Goal: Find specific page/section: Find specific page/section

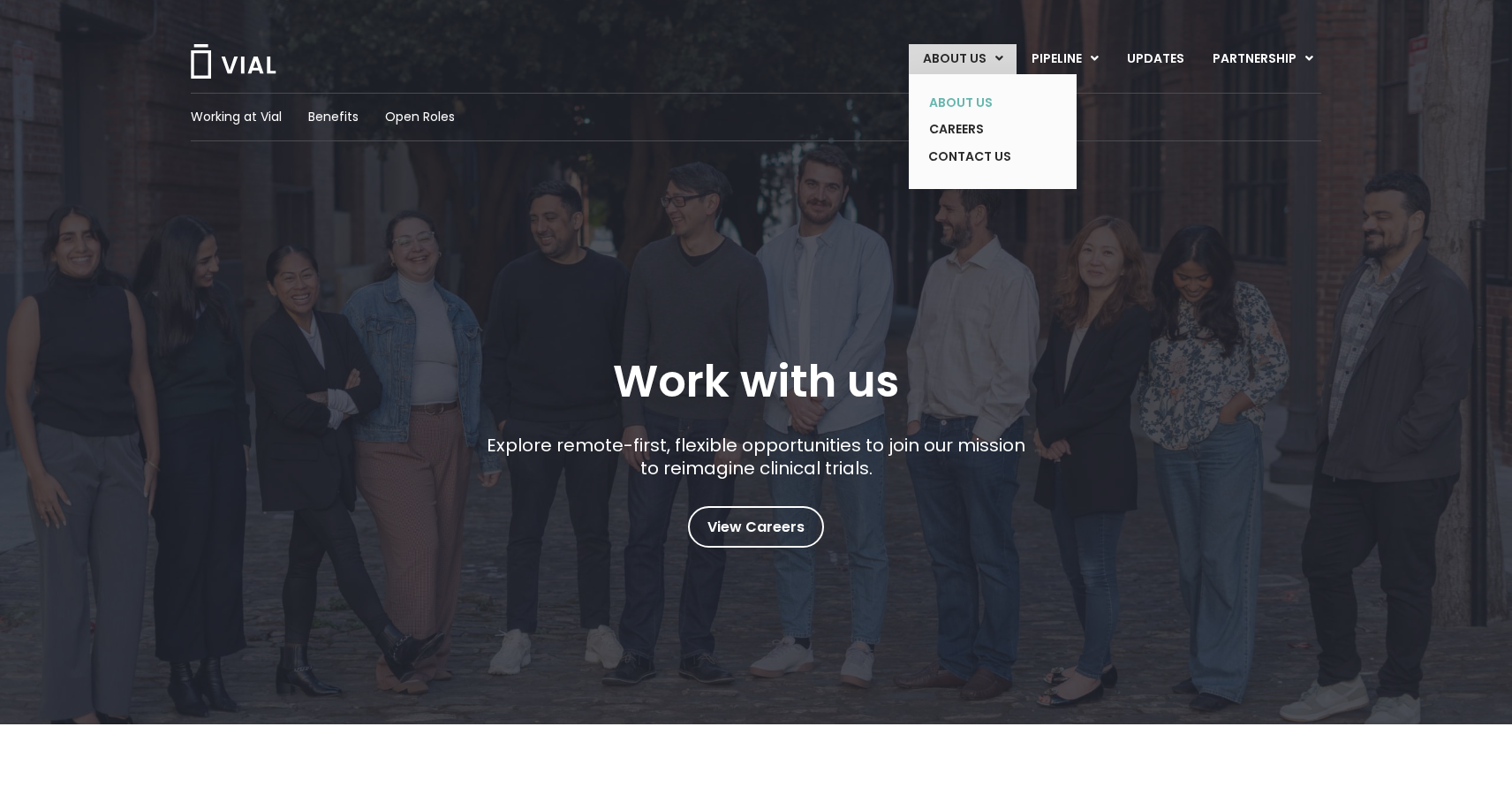
click at [969, 97] on link "ABOUT US" at bounding box center [979, 103] width 129 height 27
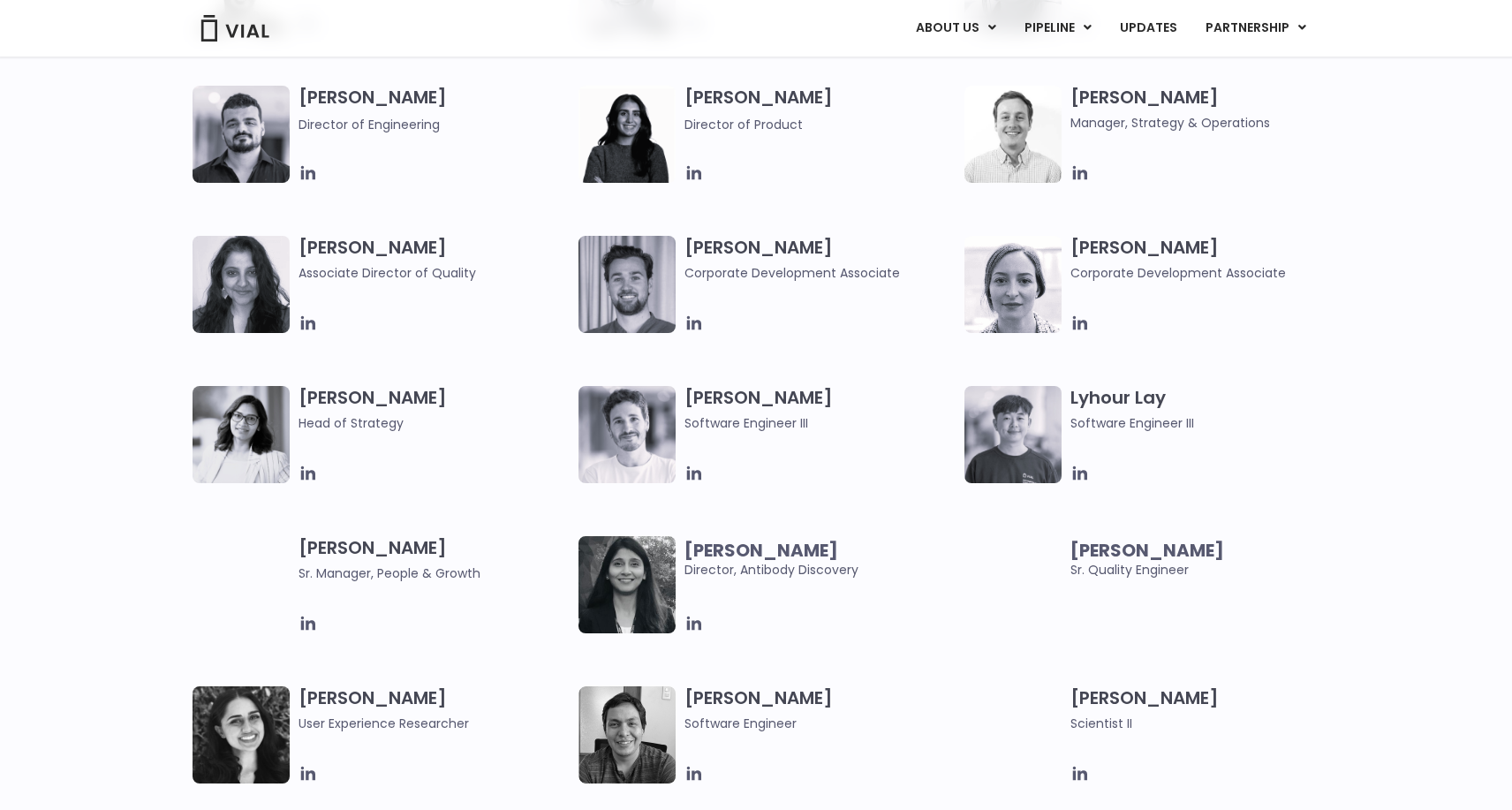
scroll to position [2299, 0]
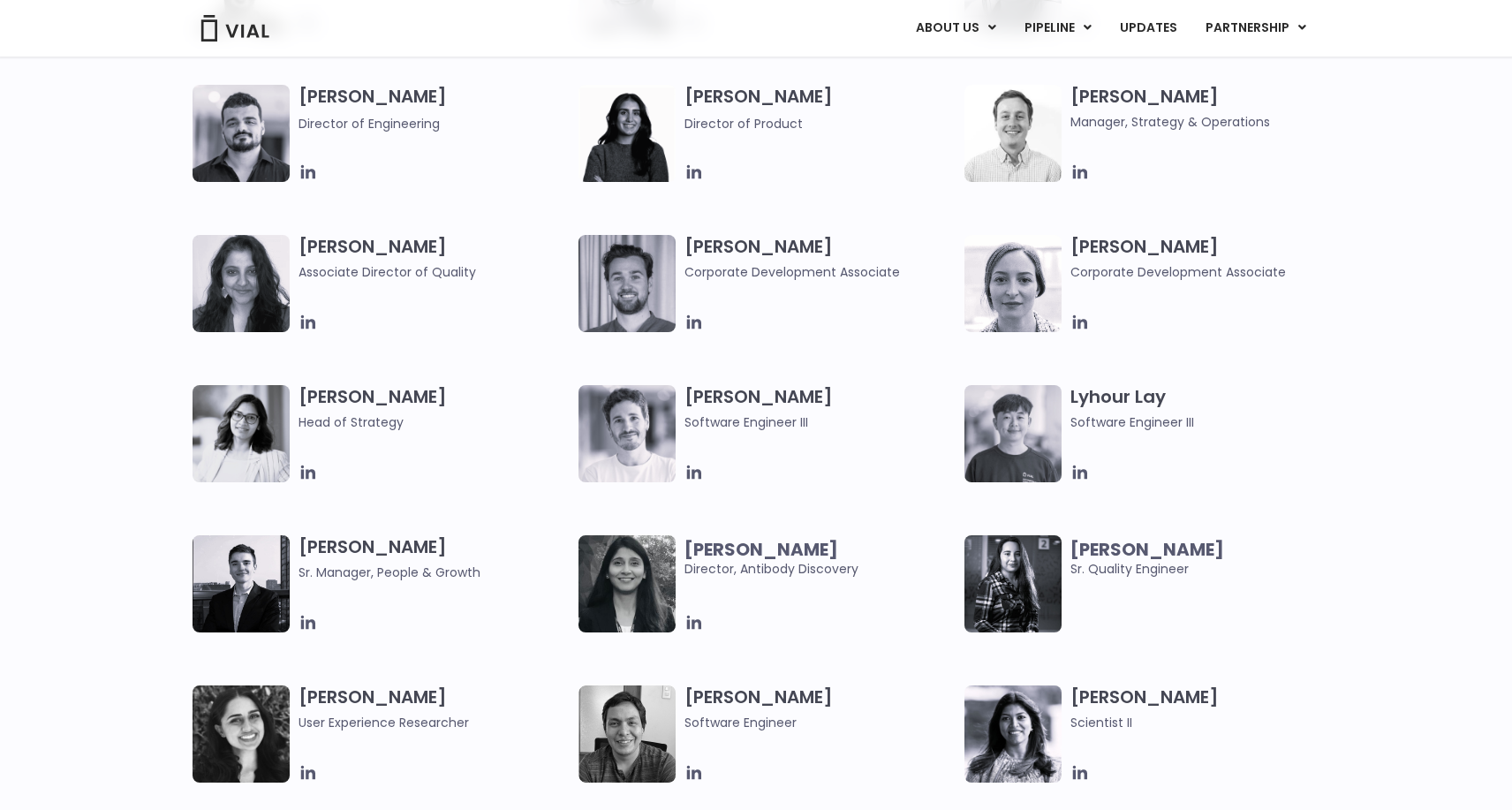
click at [253, 414] on img at bounding box center [242, 434] width 97 height 97
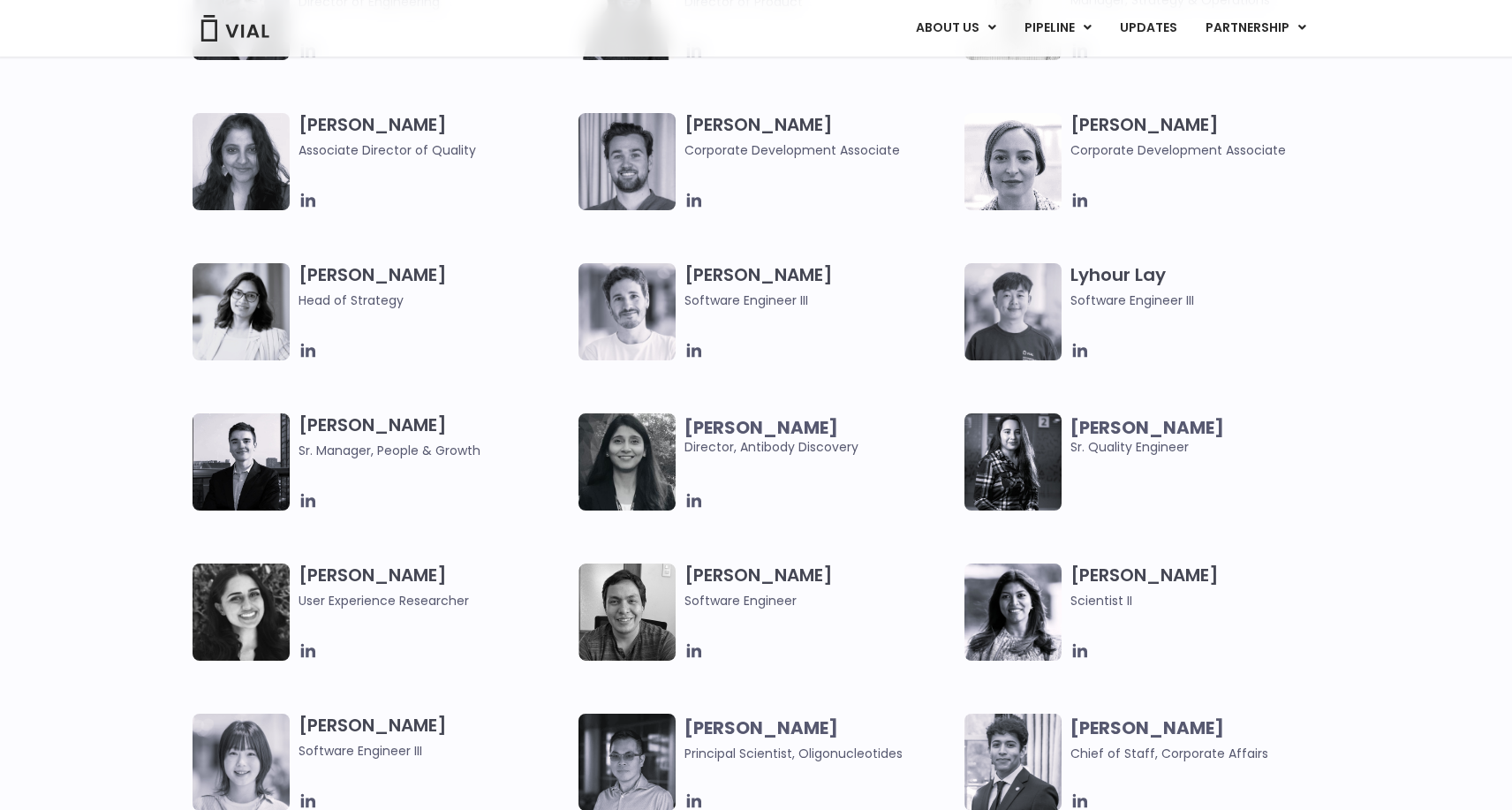
scroll to position [2472, 0]
